Goal: Task Accomplishment & Management: Complete application form

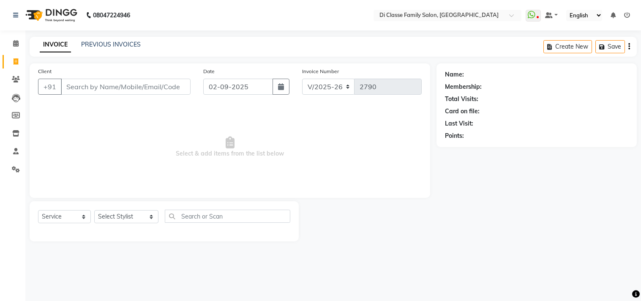
select select "4704"
select select "service"
click at [105, 48] on link "PREVIOUS INVOICES" at bounding box center [111, 45] width 60 height 8
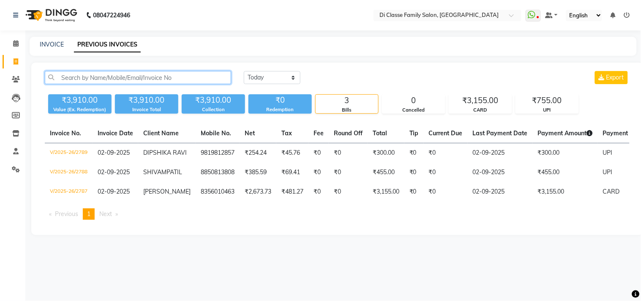
click at [150, 77] on input "text" at bounding box center [138, 77] width 186 height 13
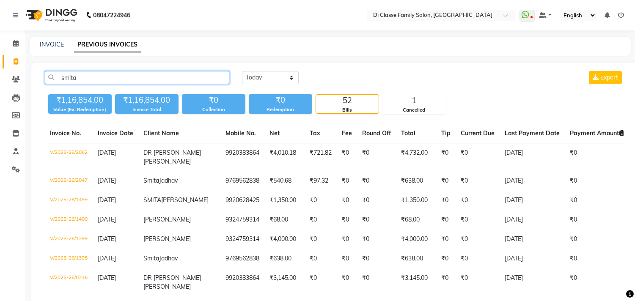
click at [158, 79] on input "smita" at bounding box center [137, 77] width 184 height 13
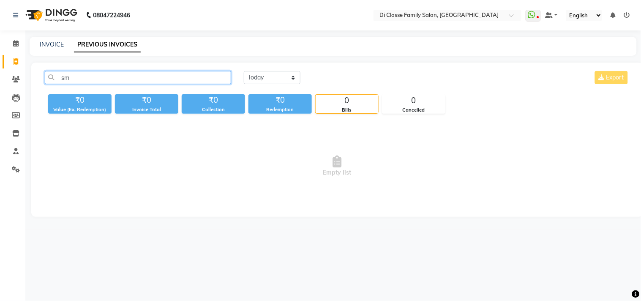
type input "s"
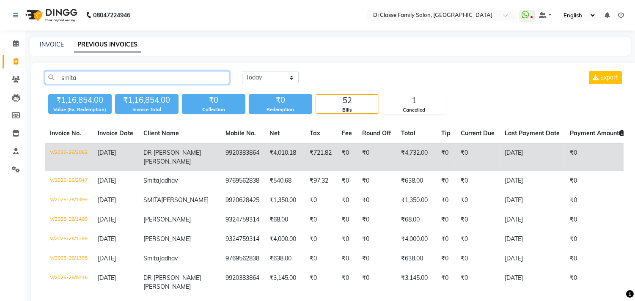
type input "smita"
click at [178, 157] on td "DR SMITA AGALE" at bounding box center [179, 157] width 82 height 28
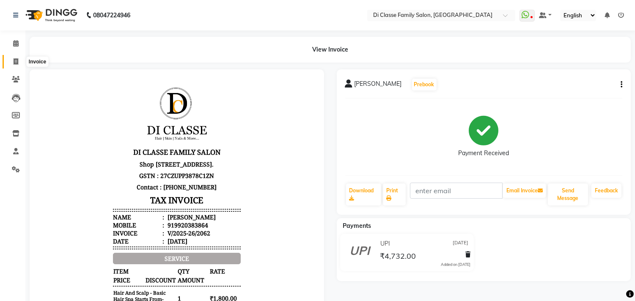
click at [16, 63] on icon at bounding box center [16, 61] width 5 height 6
select select "service"
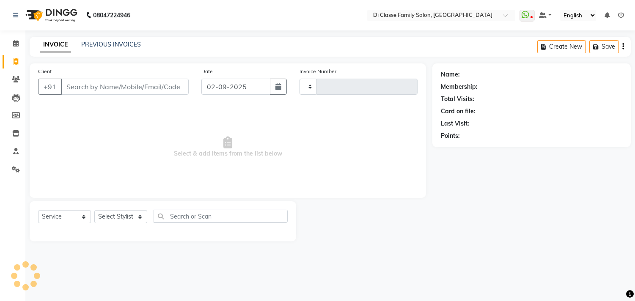
type input "2790"
select select "4704"
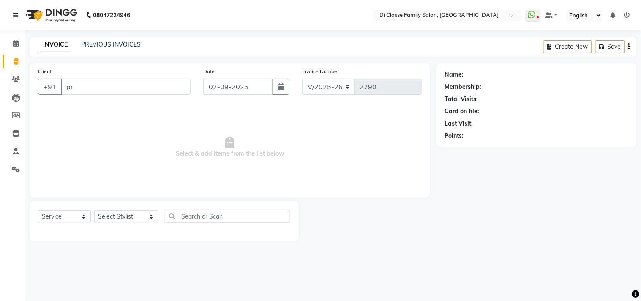
type input "p"
drag, startPoint x: 98, startPoint y: 94, endPoint x: 93, endPoint y: 94, distance: 4.7
click at [95, 95] on div "+91" at bounding box center [114, 87] width 153 height 16
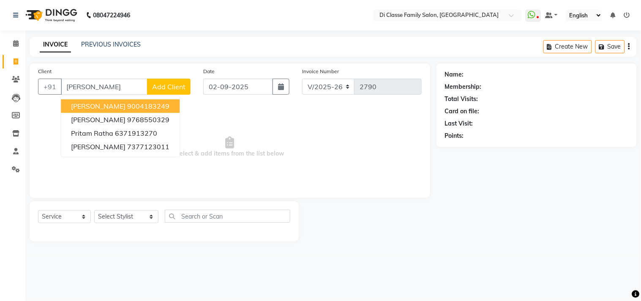
click at [126, 104] on span "[PERSON_NAME]" at bounding box center [98, 106] width 55 height 8
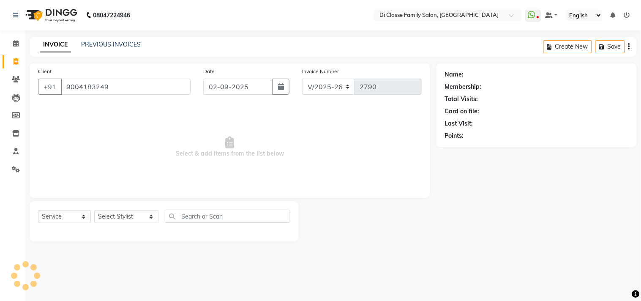
type input "9004183249"
select select "2: Object"
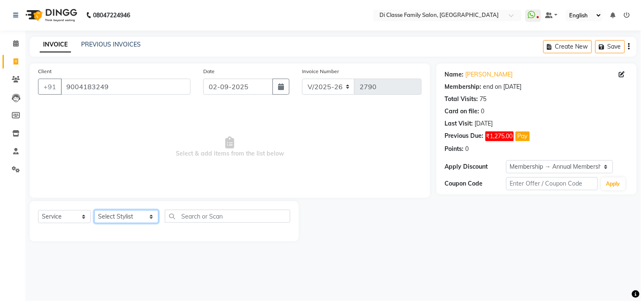
click at [119, 220] on select "Select Stylist [PERSON_NAME] [PERSON_NAME] [PERSON_NAME] Front Desk Javed [PERS…" at bounding box center [126, 216] width 64 height 13
select select "28413"
click at [94, 211] on select "Select Stylist [PERSON_NAME] [PERSON_NAME] [PERSON_NAME] Front Desk Javed [PERS…" at bounding box center [126, 216] width 64 height 13
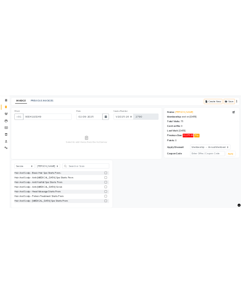
scroll to position [37, 0]
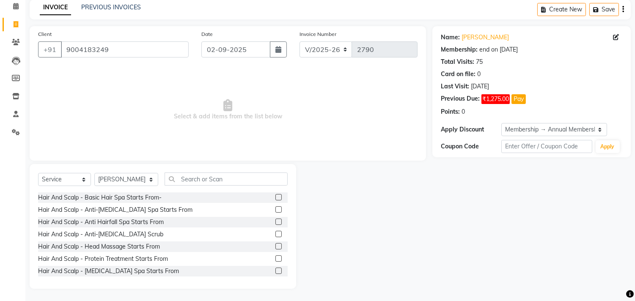
drag, startPoint x: 157, startPoint y: 230, endPoint x: 184, endPoint y: 199, distance: 40.7
drag, startPoint x: 184, startPoint y: 199, endPoint x: 188, endPoint y: 194, distance: 6.5
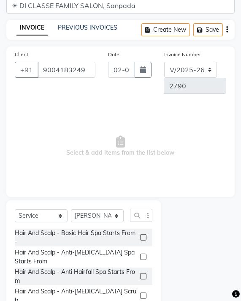
click at [179, 178] on span "Select & add items from the list below" at bounding box center [121, 146] width 212 height 85
